Goal: Task Accomplishment & Management: Manage account settings

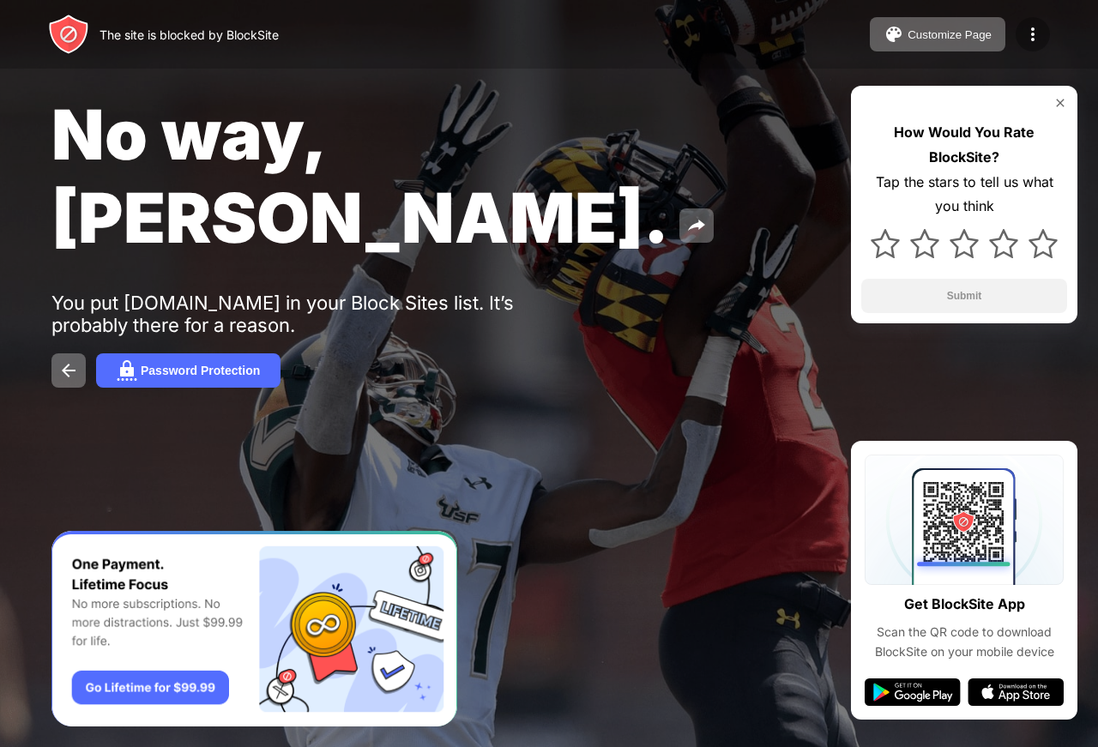
click at [1039, 40] on img at bounding box center [1033, 34] width 21 height 21
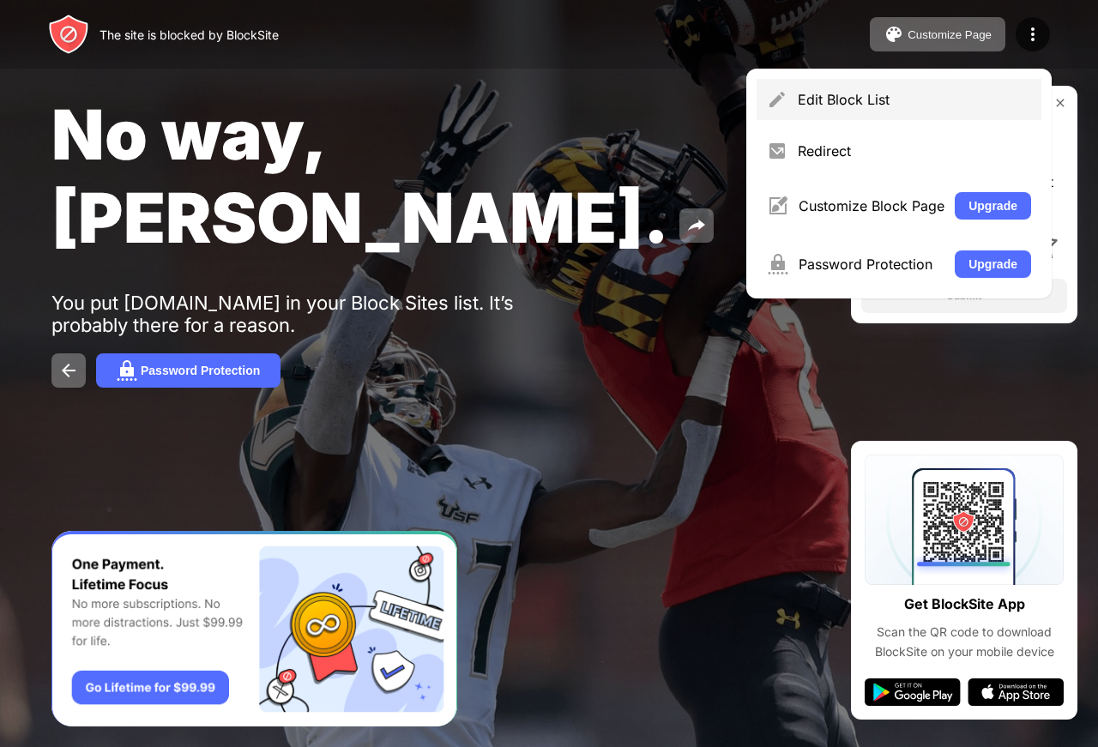
click at [889, 106] on div "Edit Block List" at bounding box center [914, 99] width 233 height 17
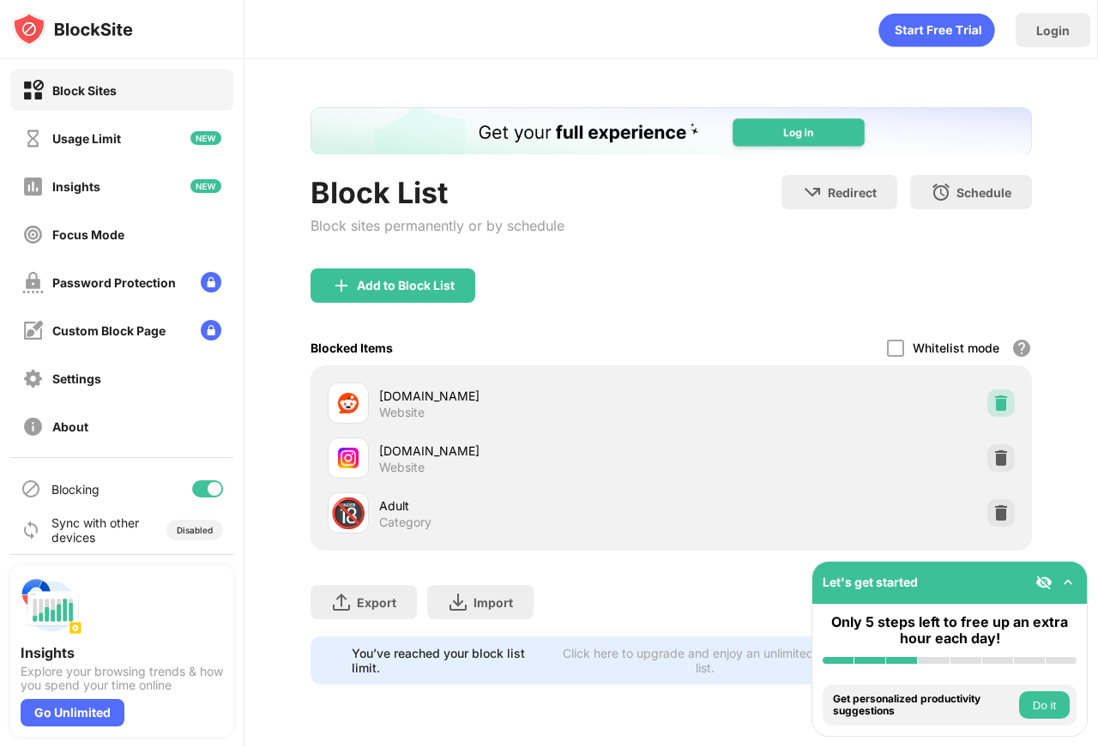
click at [1005, 408] on img at bounding box center [1001, 403] width 17 height 17
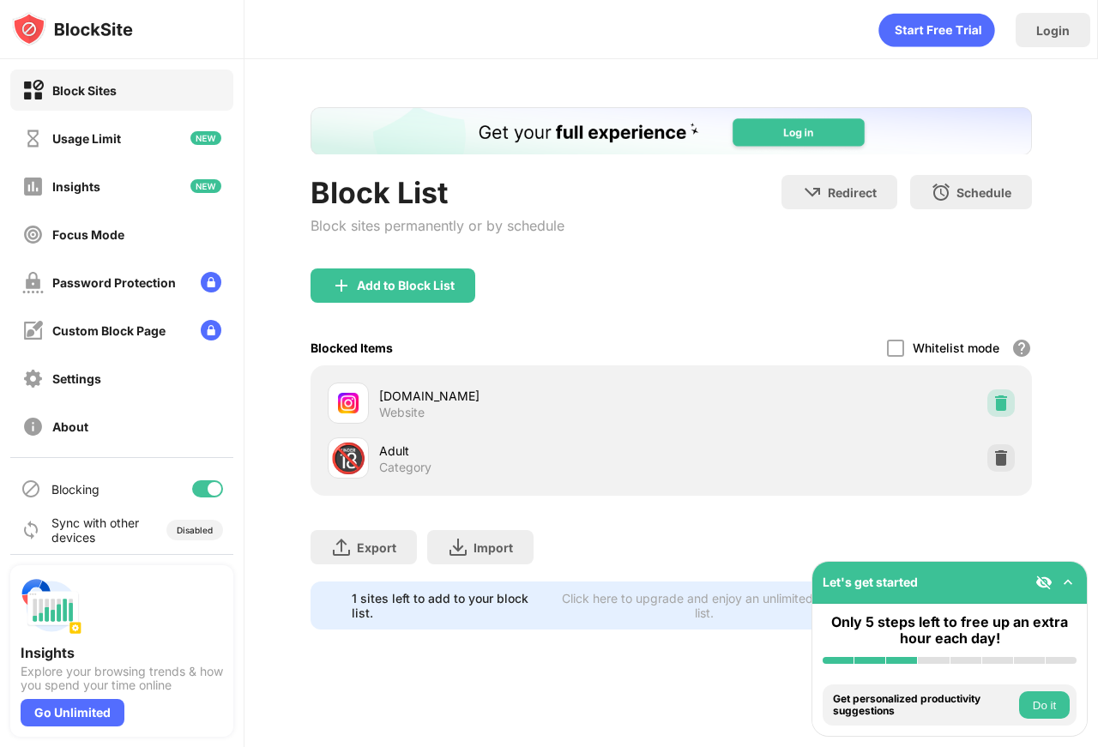
click at [1003, 409] on img at bounding box center [1001, 403] width 17 height 17
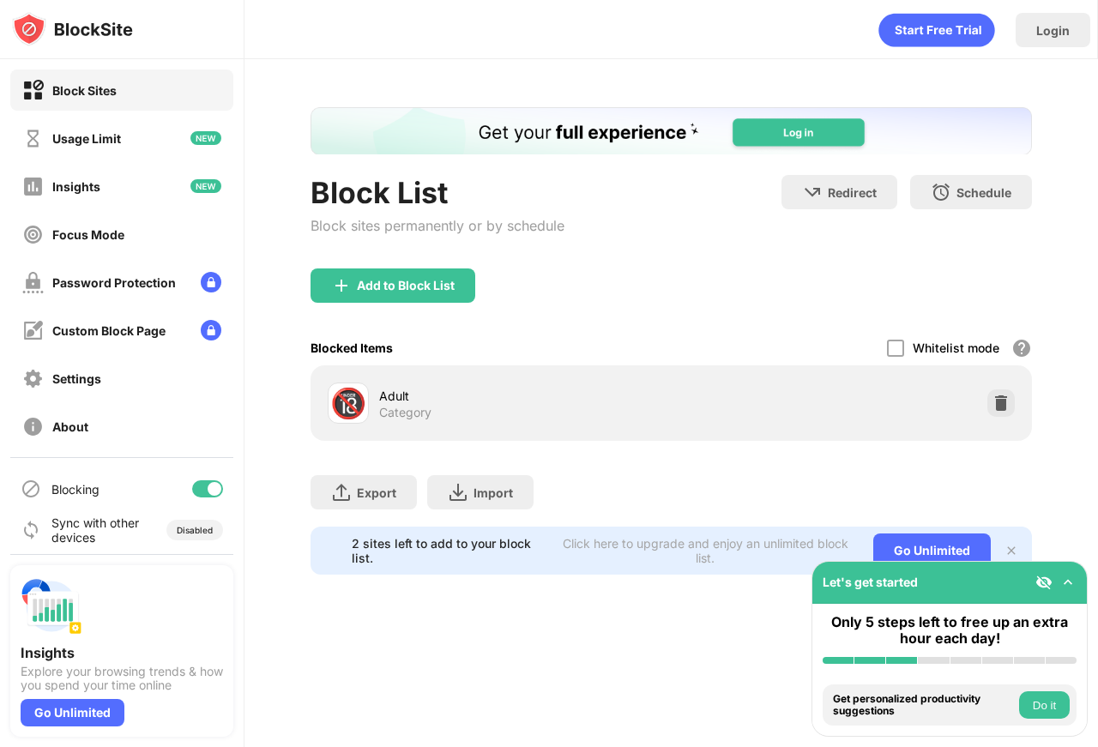
click at [429, 303] on div "Add to Block List" at bounding box center [672, 300] width 722 height 62
click at [430, 298] on div "Add to Block List" at bounding box center [393, 286] width 165 height 34
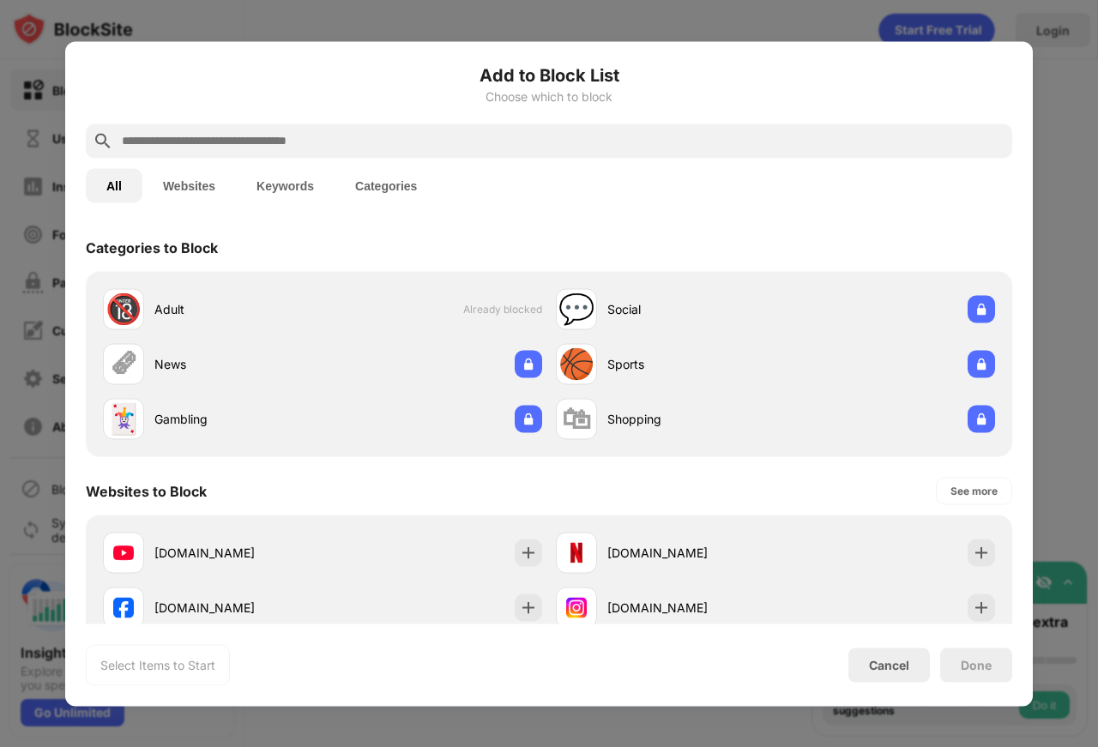
click at [378, 145] on input "text" at bounding box center [563, 140] width 886 height 21
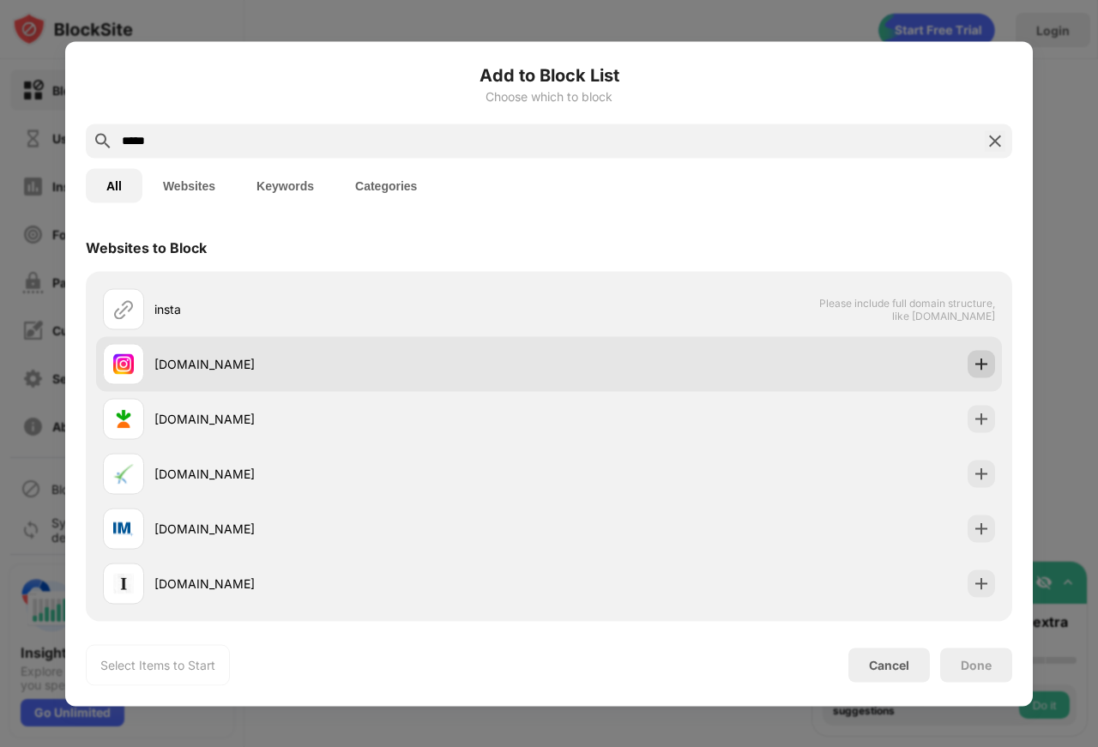
type input "*****"
click at [973, 369] on img at bounding box center [981, 363] width 17 height 17
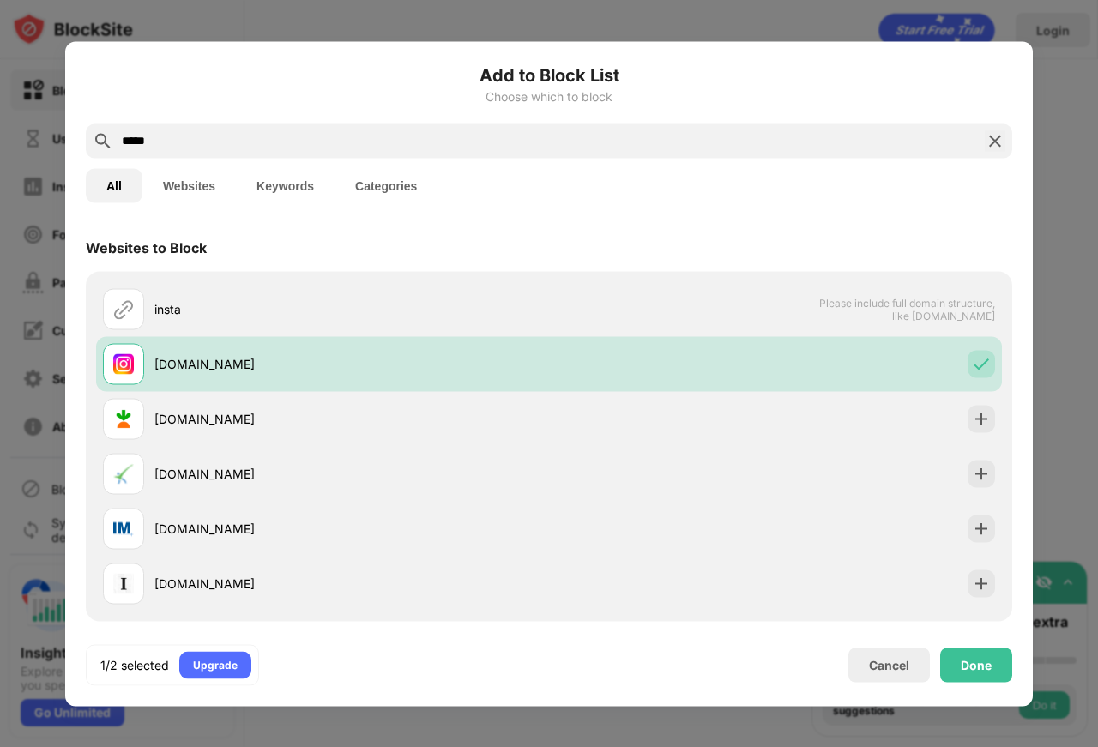
click at [1047, 142] on div at bounding box center [549, 373] width 1098 height 747
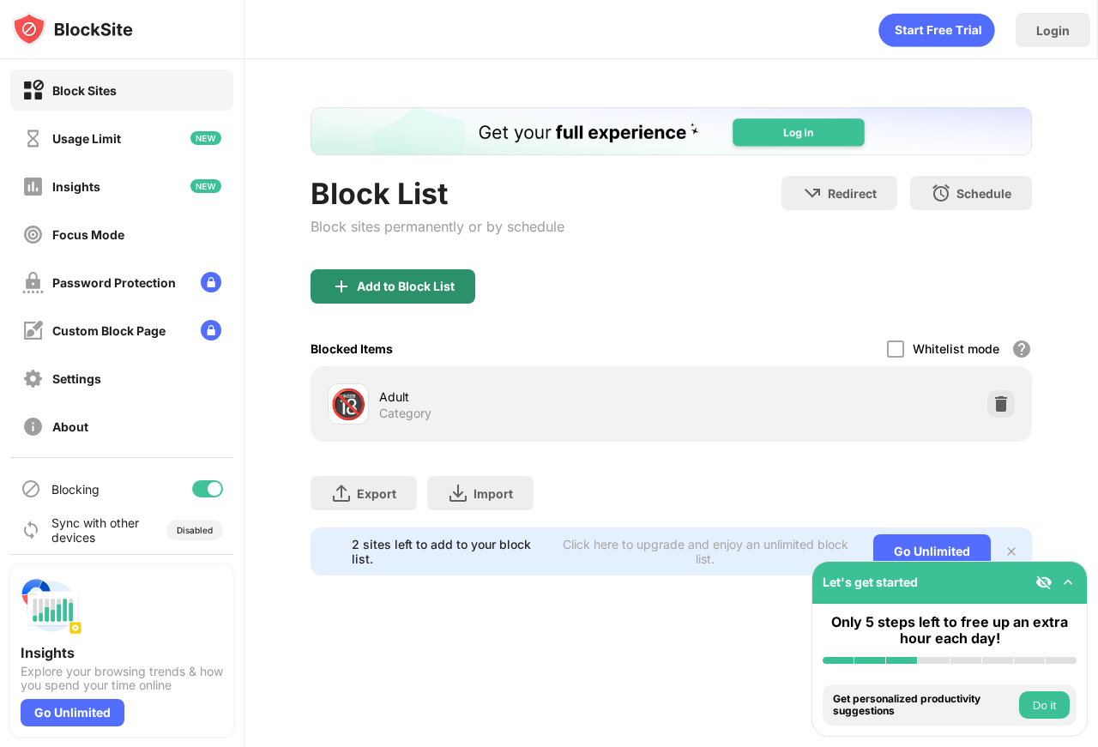
click at [432, 276] on div "Add to Block List" at bounding box center [393, 286] width 165 height 34
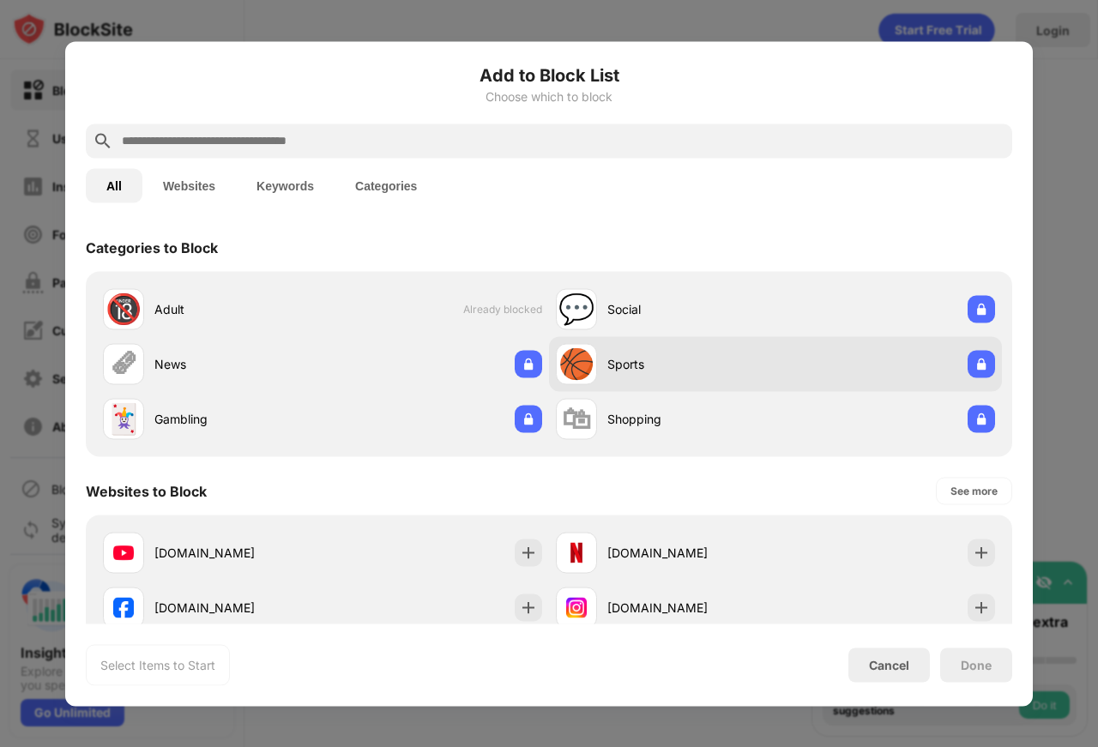
scroll to position [118, 0]
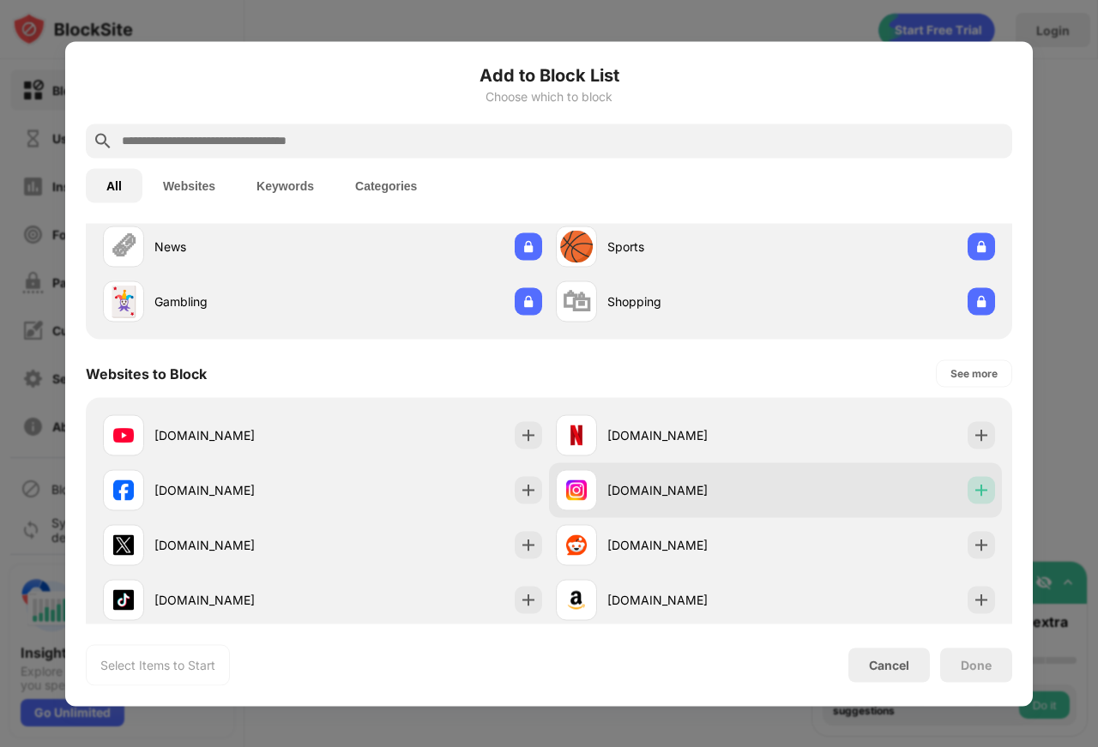
click at [973, 490] on img at bounding box center [981, 489] width 17 height 17
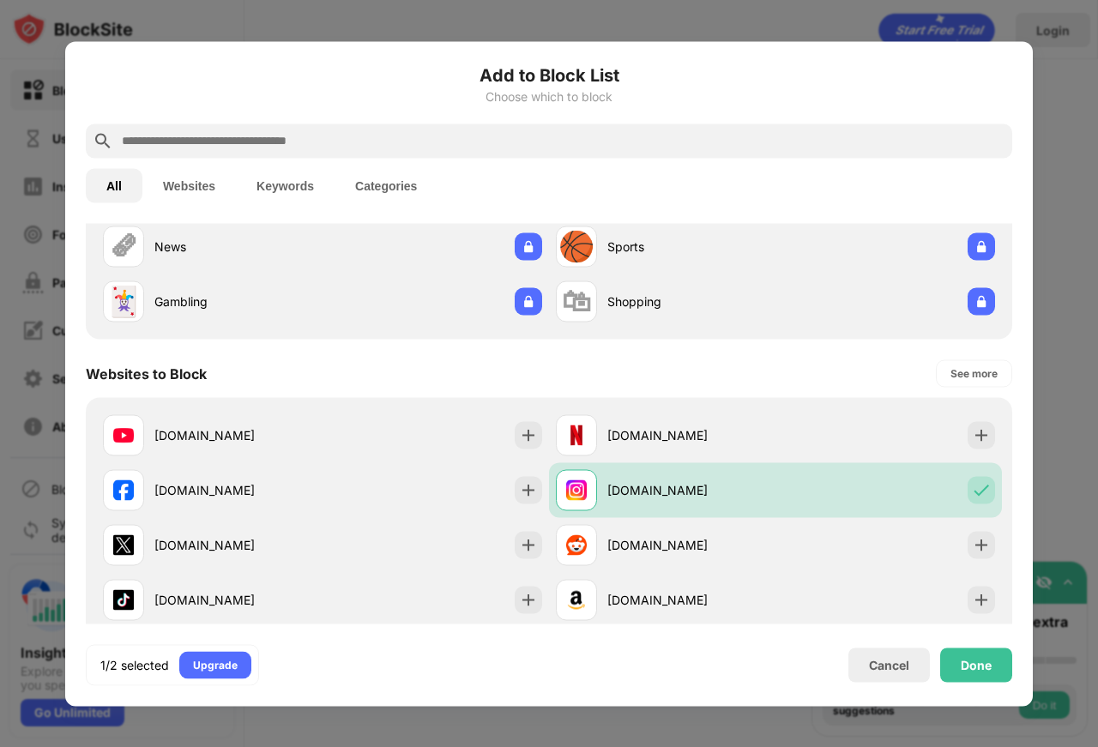
click at [1039, 418] on div at bounding box center [549, 373] width 1098 height 747
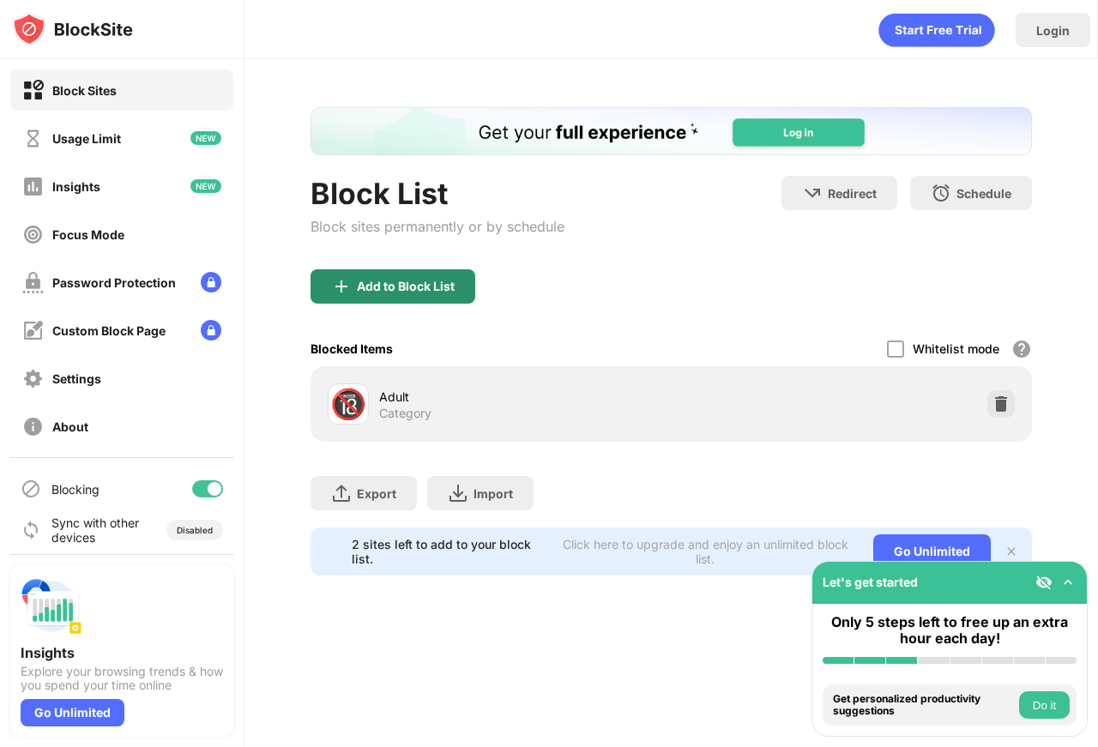
click at [421, 286] on div "Add to Block List" at bounding box center [406, 287] width 98 height 14
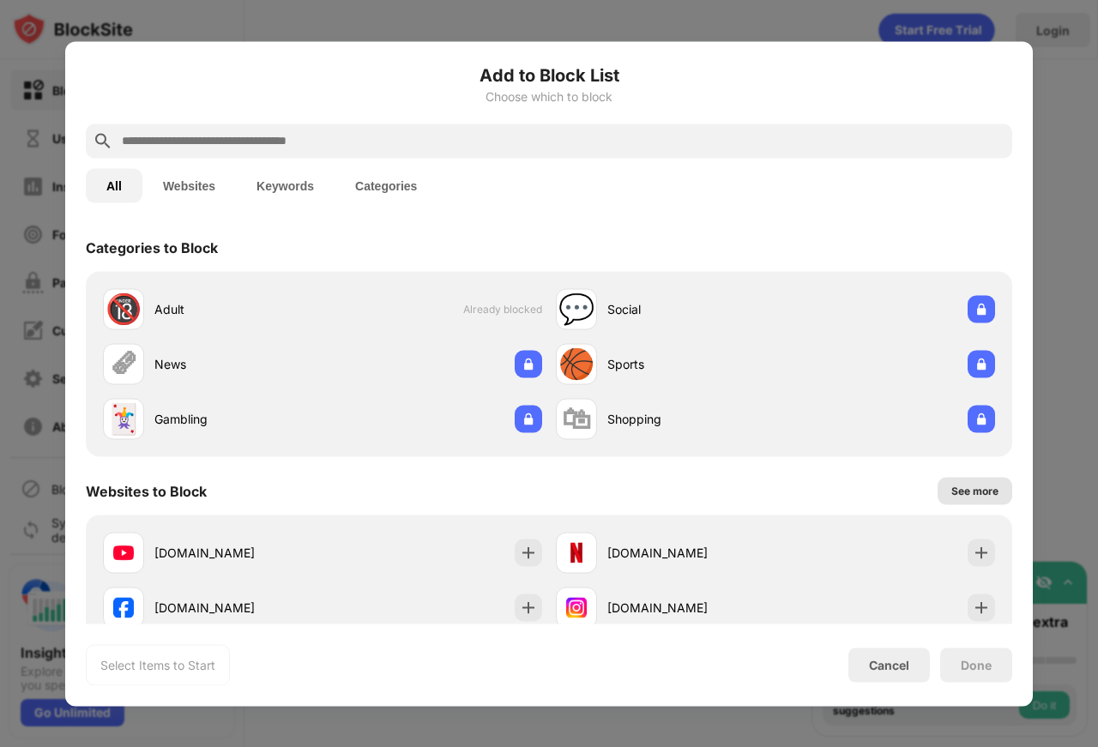
scroll to position [22, 0]
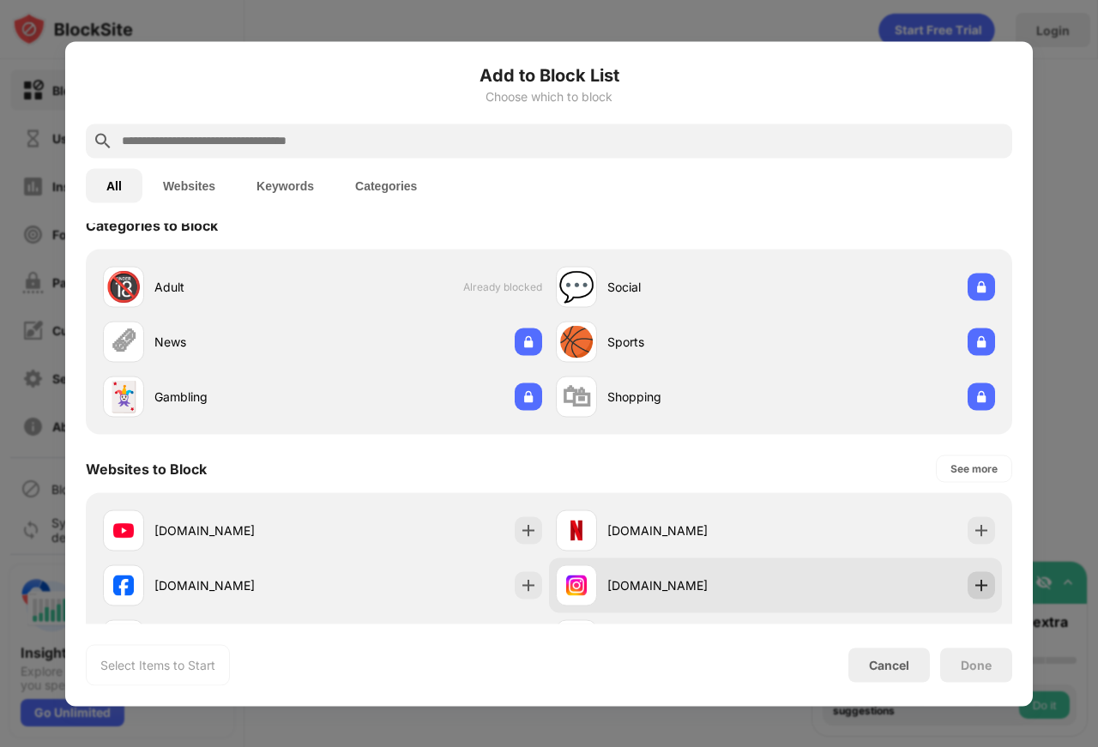
click at [973, 580] on img at bounding box center [981, 585] width 17 height 17
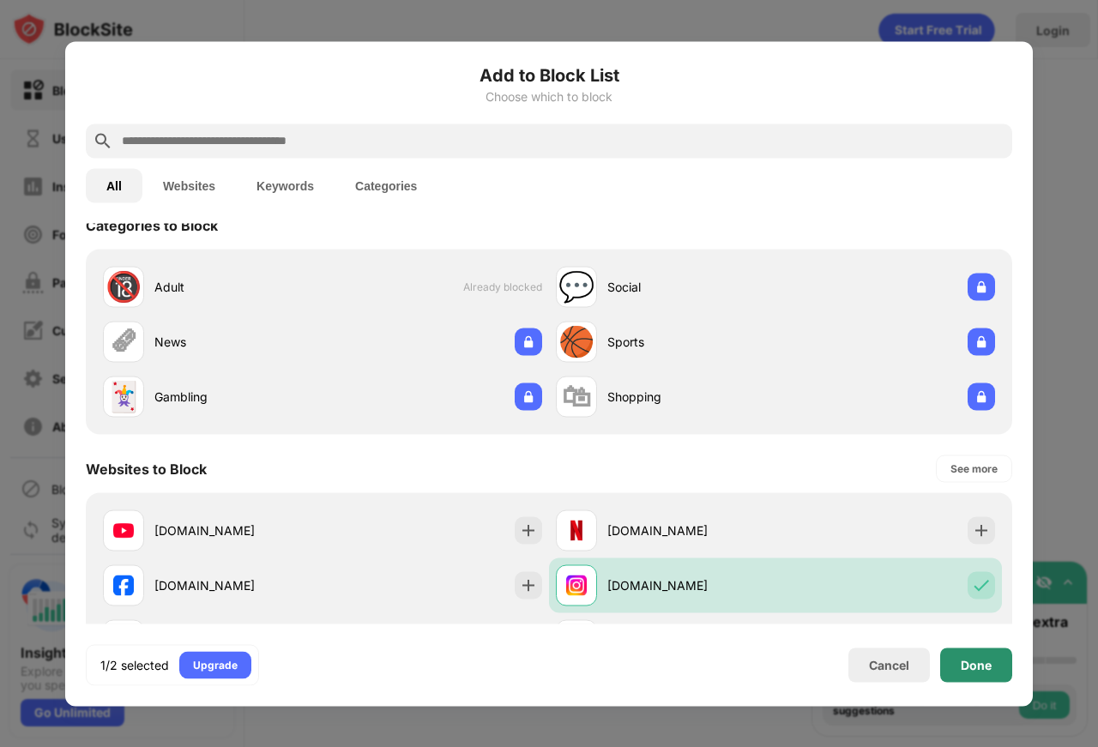
click at [978, 658] on div "Done" at bounding box center [976, 665] width 31 height 14
